Goal: Find specific page/section

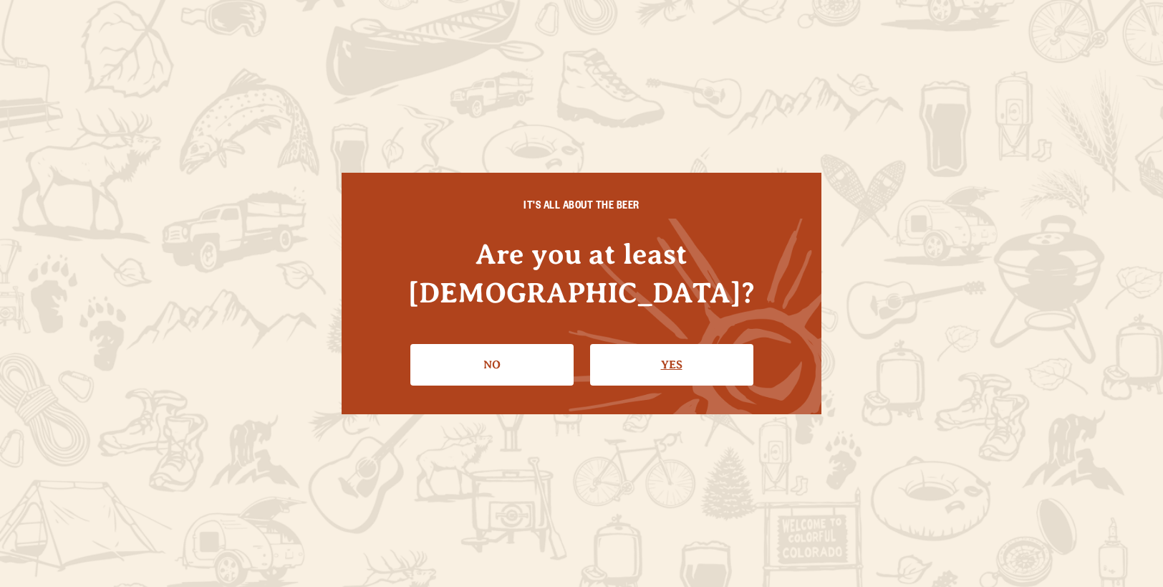
click at [684, 346] on link "Yes" at bounding box center [671, 365] width 163 height 42
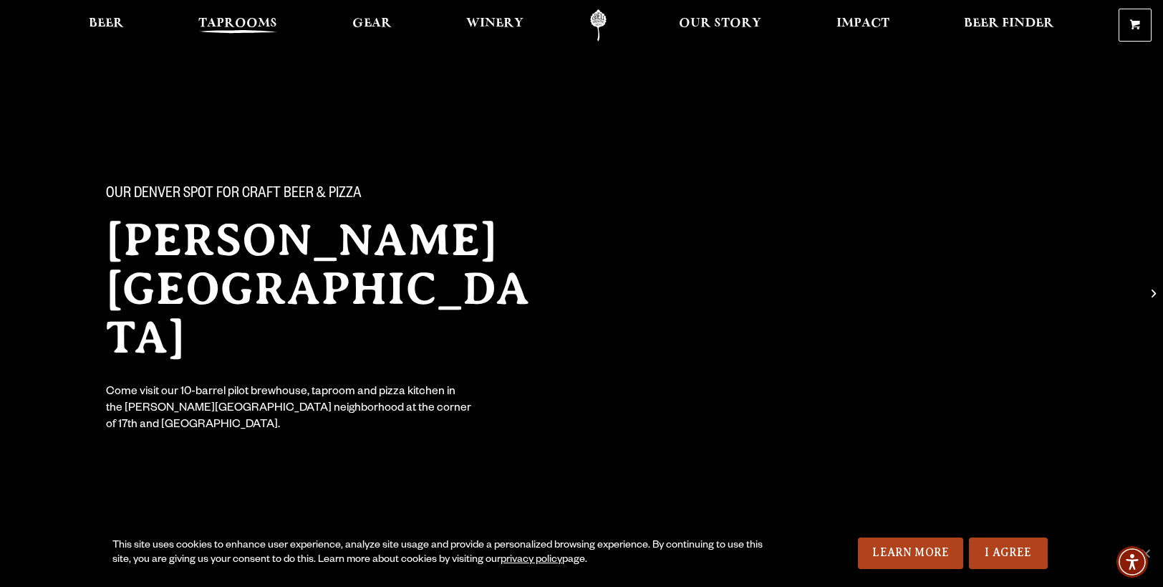
click at [229, 19] on span "Taprooms" at bounding box center [237, 23] width 79 height 11
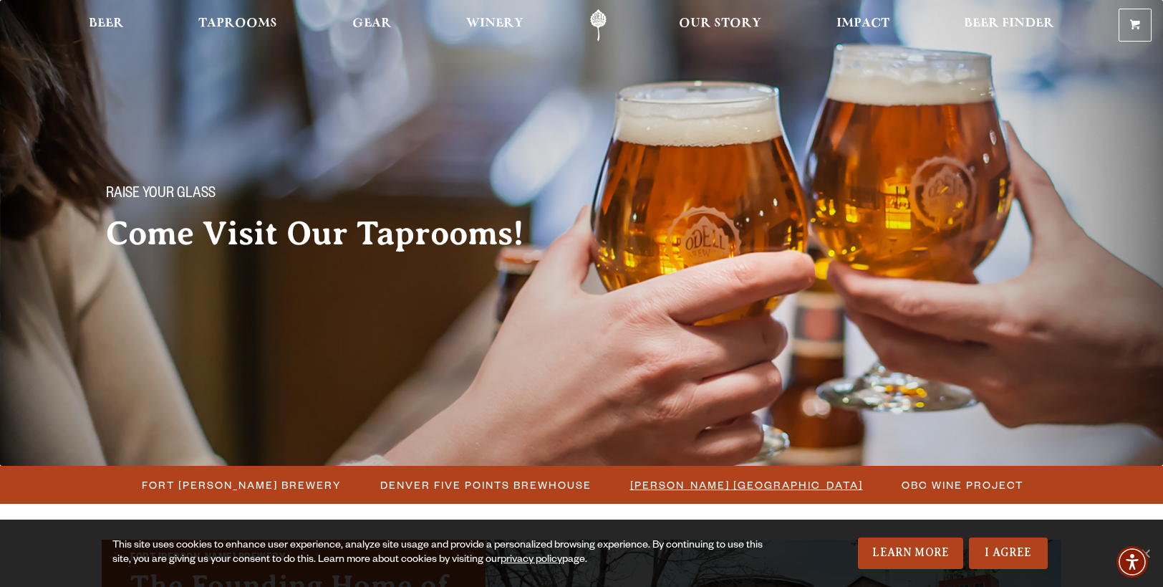
drag, startPoint x: 729, startPoint y: 486, endPoint x: 723, endPoint y: 480, distance: 8.6
click at [729, 486] on span "[PERSON_NAME] [GEOGRAPHIC_DATA]" at bounding box center [746, 484] width 233 height 21
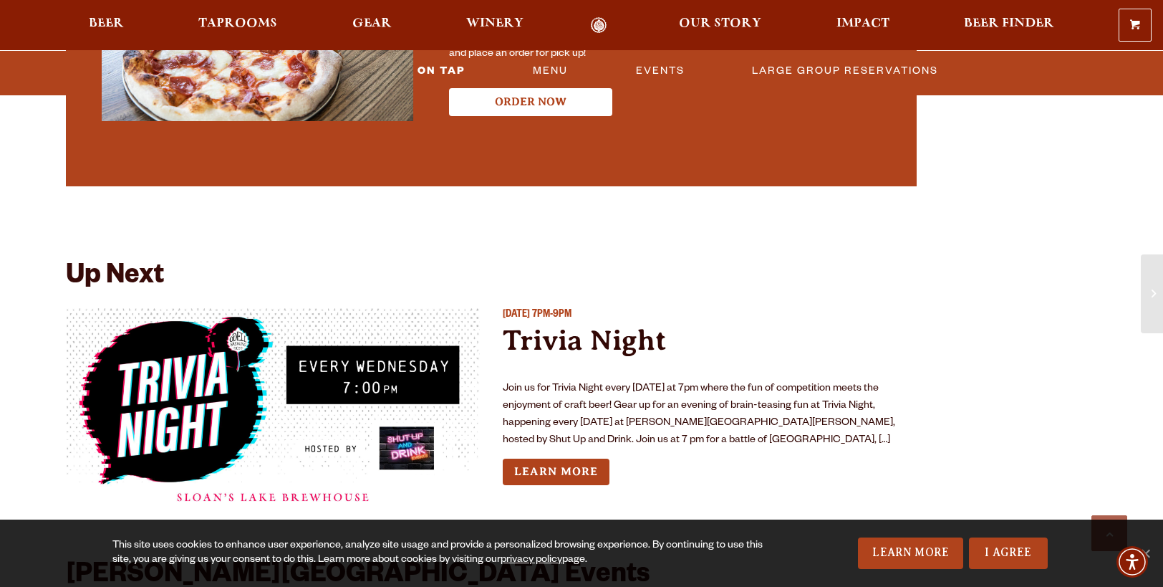
scroll to position [2941, 0]
